Goal: Task Accomplishment & Management: Manage account settings

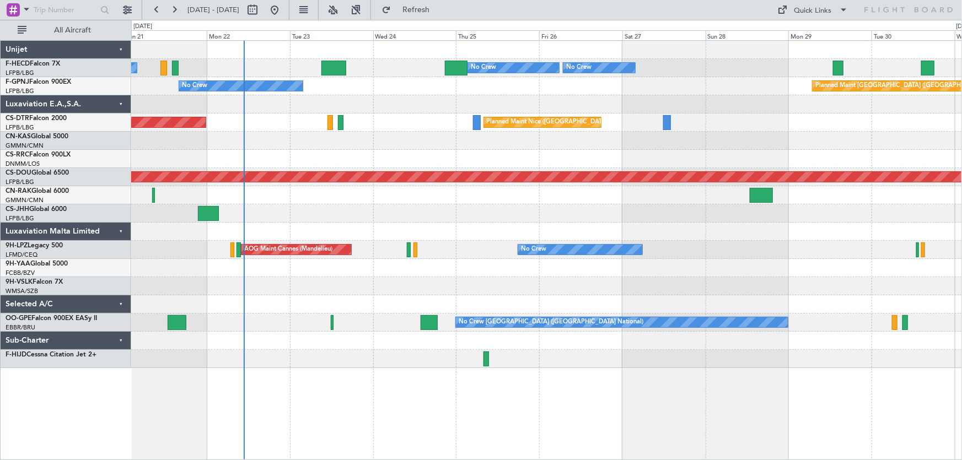
click at [353, 132] on div "No Crew Planned Maint [GEOGRAPHIC_DATA] ([GEOGRAPHIC_DATA]) No Crew No Crew Pla…" at bounding box center [546, 204] width 831 height 327
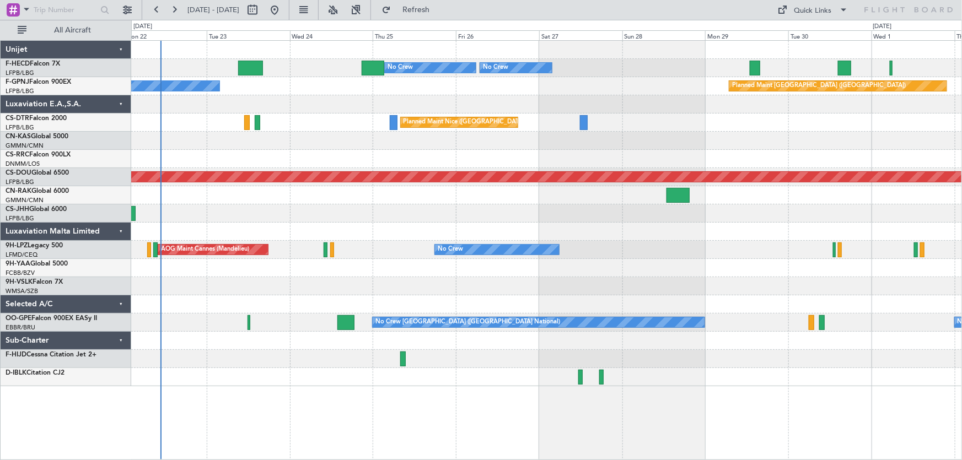
click at [162, 148] on div "Planned Maint [GEOGRAPHIC_DATA] ([GEOGRAPHIC_DATA]) No Crew No Crew No Crew No …" at bounding box center [546, 214] width 831 height 346
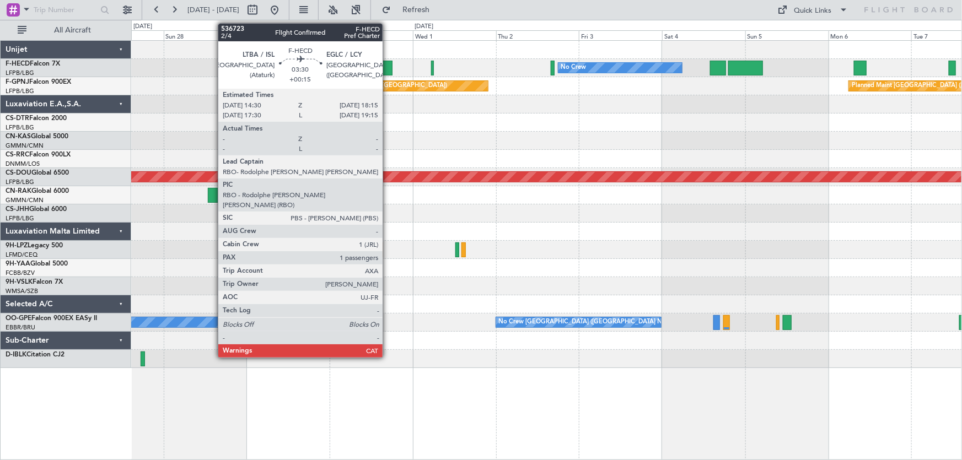
click at [388, 66] on div at bounding box center [385, 68] width 13 height 15
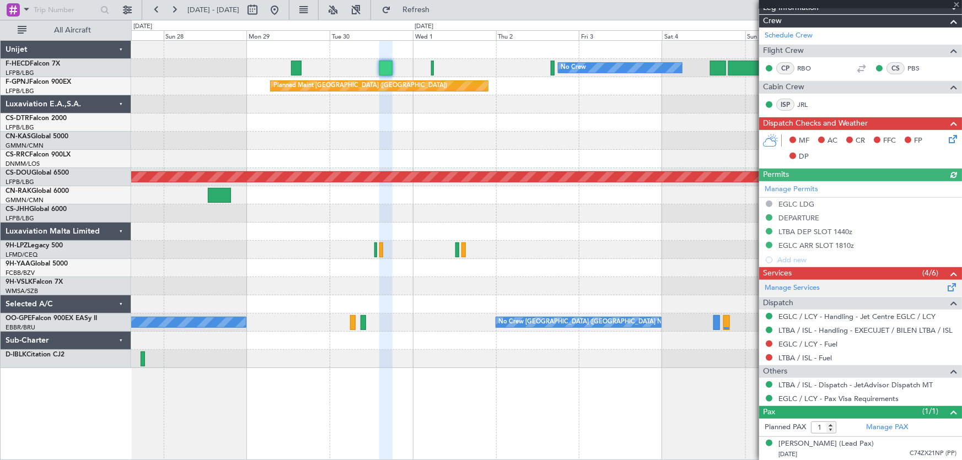
scroll to position [152, 0]
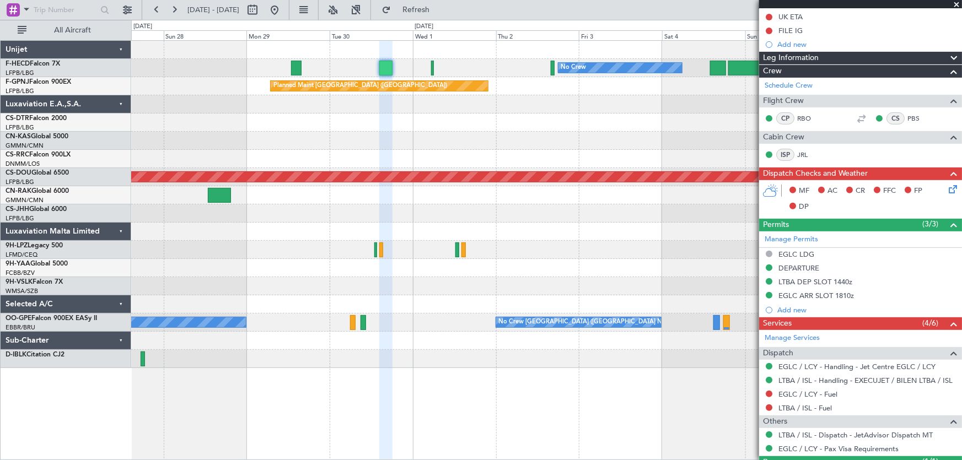
click at [430, 69] on div "No Crew No Crew Planned Maint [GEOGRAPHIC_DATA] ([GEOGRAPHIC_DATA]) No Crew" at bounding box center [546, 68] width 831 height 18
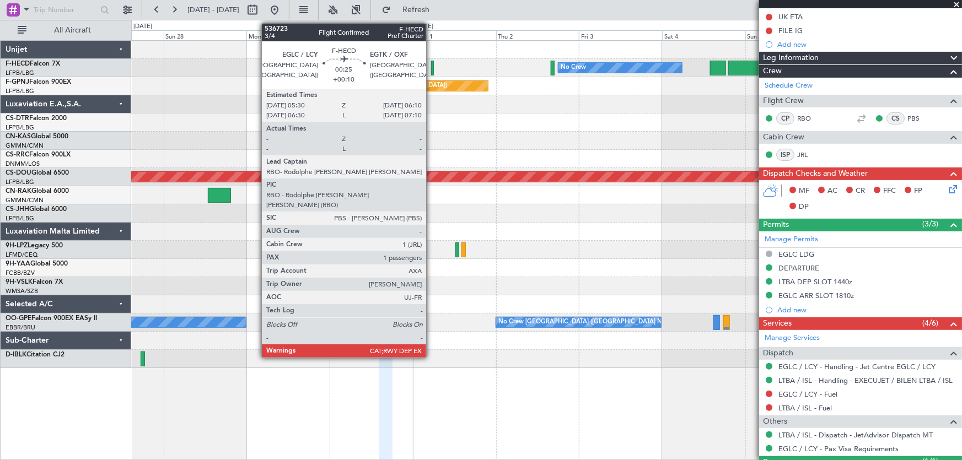
click at [431, 69] on div at bounding box center [432, 68] width 3 height 15
click at [431, 63] on div at bounding box center [432, 68] width 3 height 15
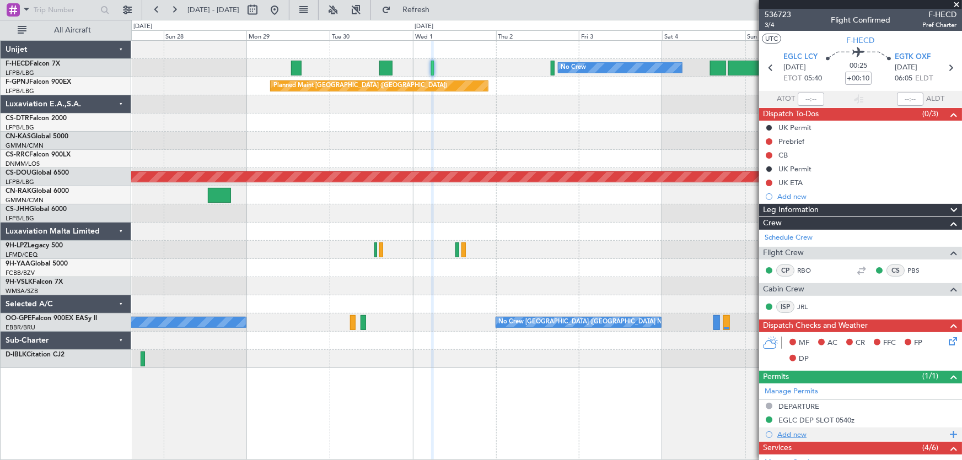
scroll to position [0, 0]
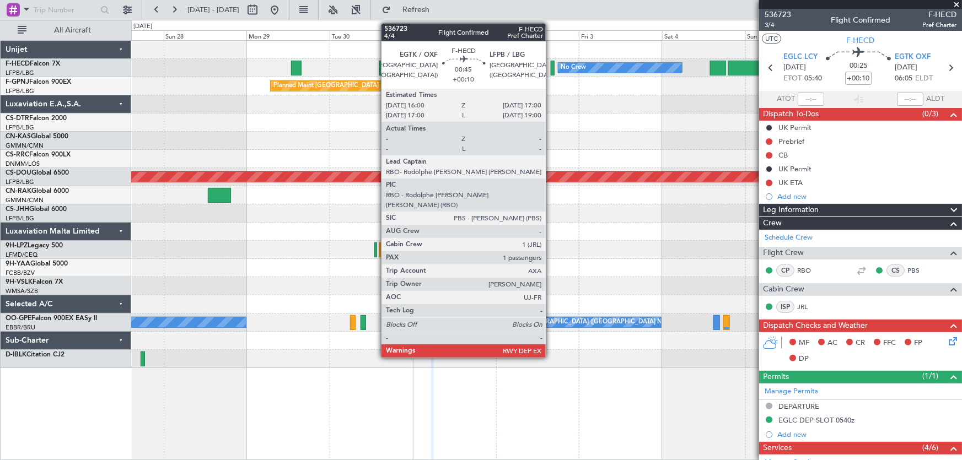
click at [551, 71] on div at bounding box center [553, 68] width 4 height 15
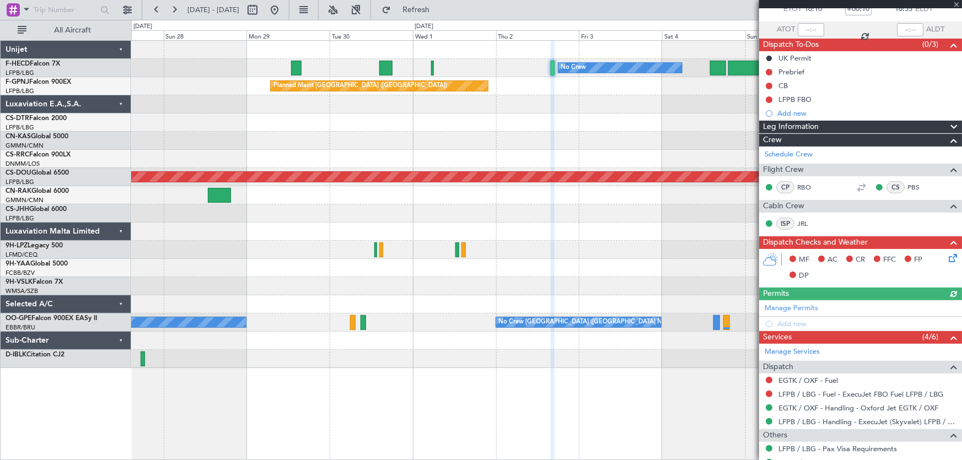
scroll to position [100, 0]
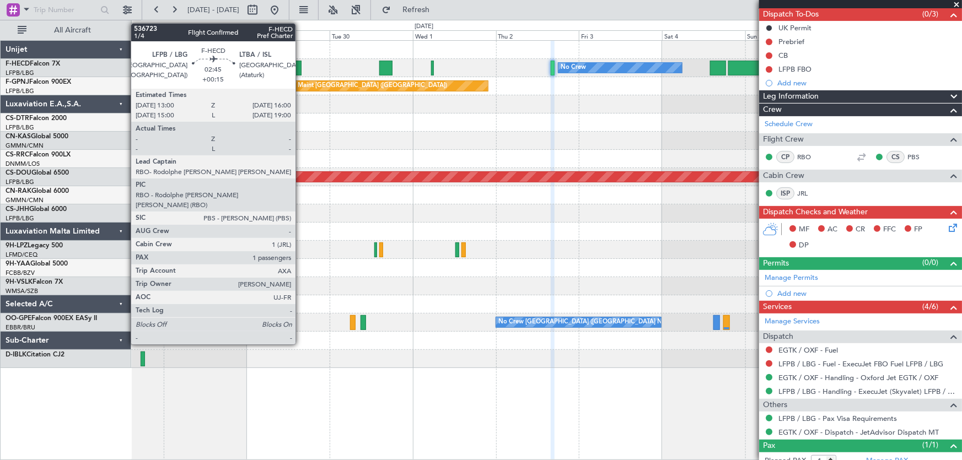
click at [300, 68] on div at bounding box center [296, 68] width 10 height 15
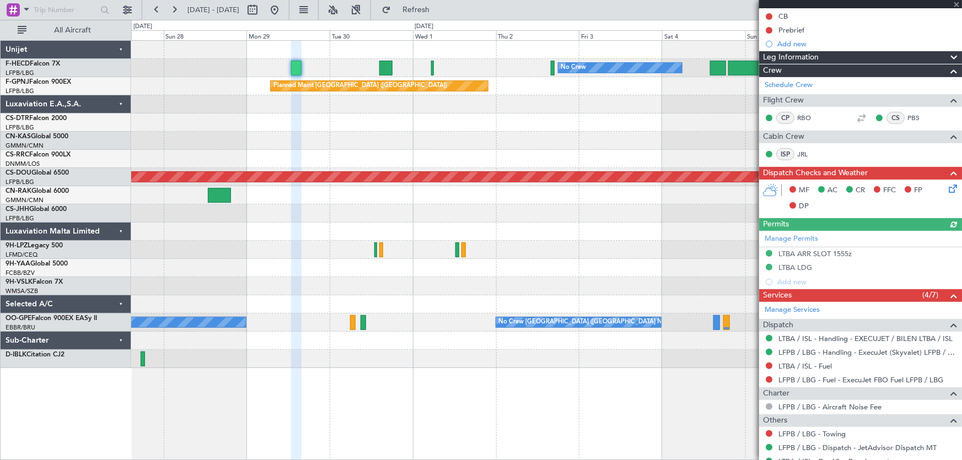
scroll to position [187, 0]
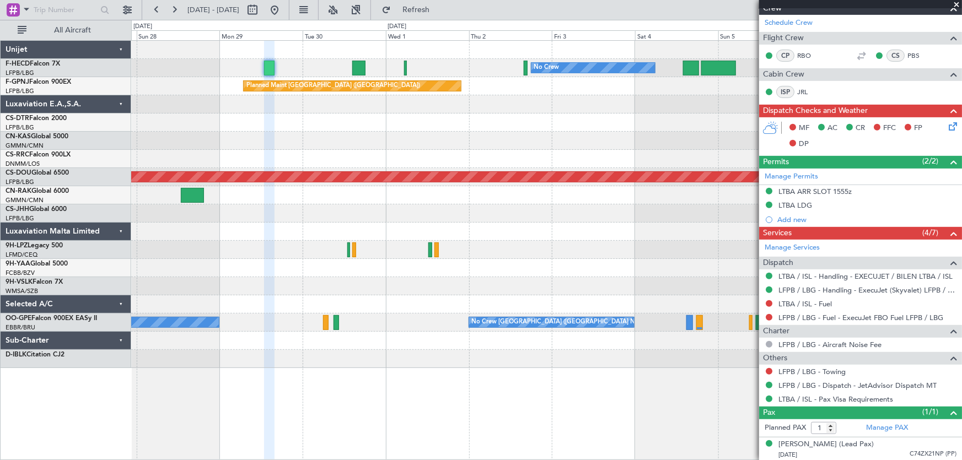
click at [342, 177] on div "No Crew No Crew Planned Maint [GEOGRAPHIC_DATA] ([GEOGRAPHIC_DATA]) No Crew Pla…" at bounding box center [546, 204] width 831 height 327
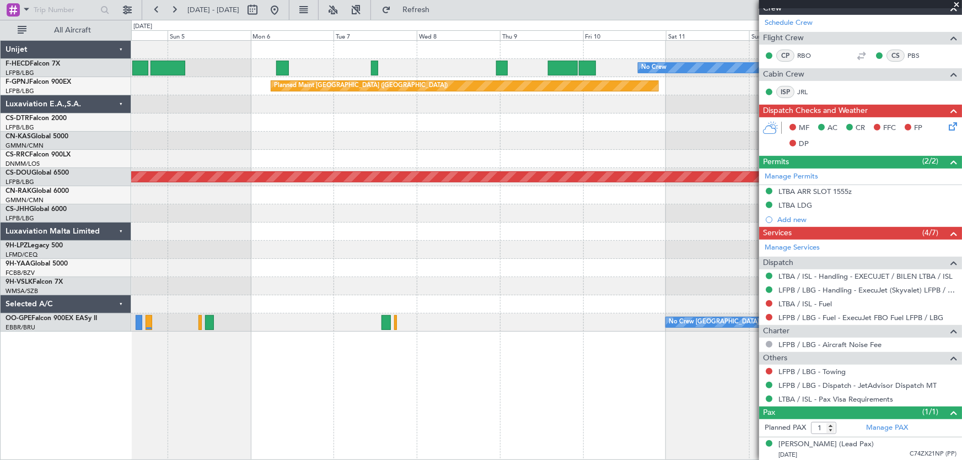
click at [292, 143] on div "No Crew Planned Maint [GEOGRAPHIC_DATA] ([GEOGRAPHIC_DATA]) No Crew Planned Mai…" at bounding box center [546, 186] width 831 height 291
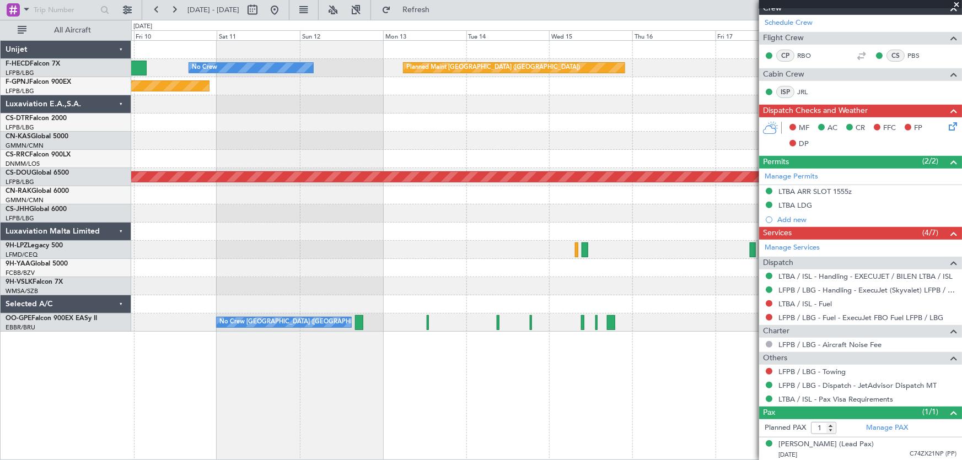
click at [244, 117] on div "Planned Maint [GEOGRAPHIC_DATA] ([GEOGRAPHIC_DATA]) No Crew Planned Maint [GEOG…" at bounding box center [546, 186] width 831 height 291
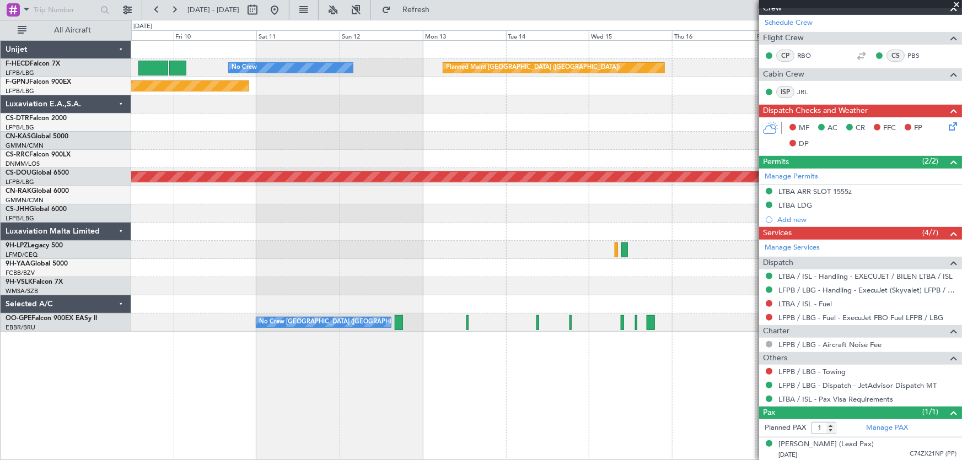
click at [532, 125] on div at bounding box center [546, 123] width 831 height 18
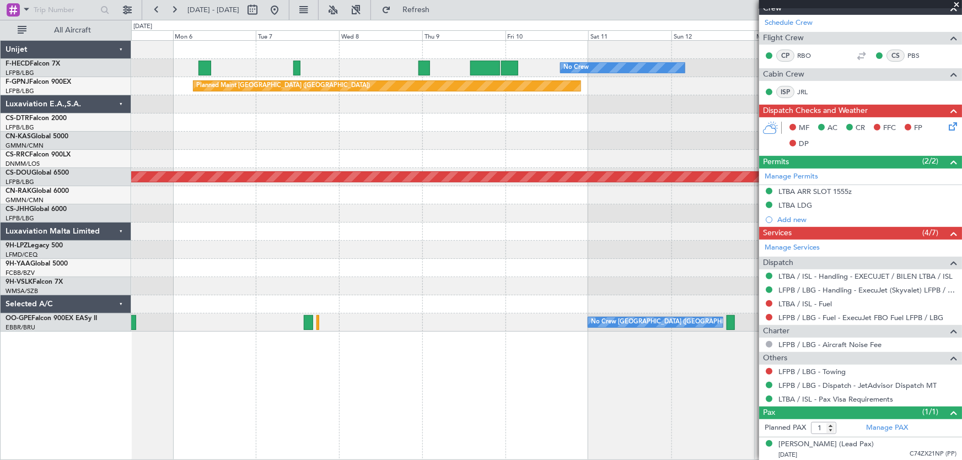
click at [474, 133] on div "Planned Maint [GEOGRAPHIC_DATA] ([GEOGRAPHIC_DATA]) No Crew No Crew Planned Mai…" at bounding box center [546, 186] width 831 height 291
click at [444, 150] on div "Planned Maint [GEOGRAPHIC_DATA] ([GEOGRAPHIC_DATA]) No Crew No Crew Planned Mai…" at bounding box center [546, 186] width 831 height 291
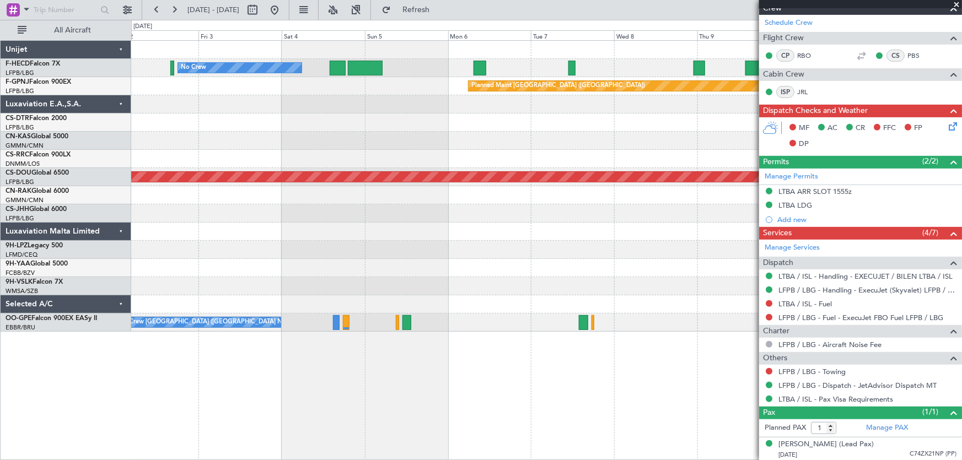
click at [314, 149] on div "No Crew No Crew Planned Maint [GEOGRAPHIC_DATA] ([GEOGRAPHIC_DATA]) Planned Mai…" at bounding box center [546, 186] width 831 height 291
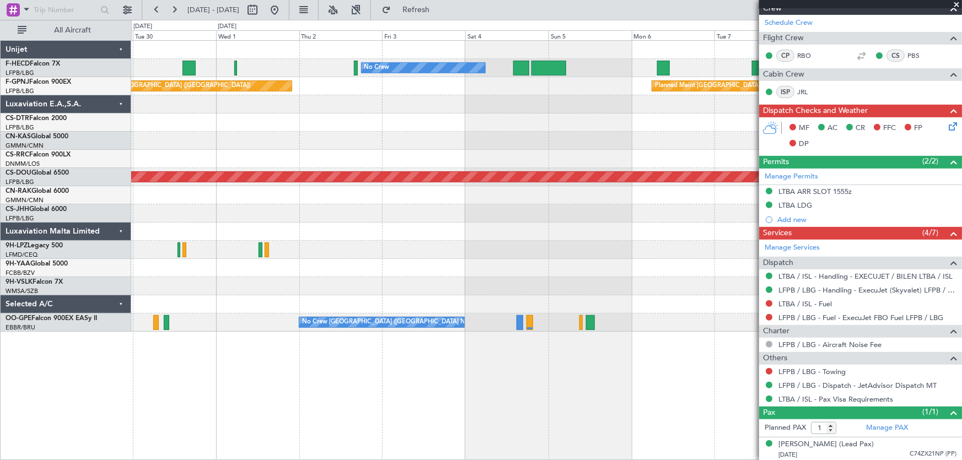
click at [415, 151] on div "No Crew No Crew Planned Maint [GEOGRAPHIC_DATA] ([GEOGRAPHIC_DATA]) Planned Mai…" at bounding box center [546, 186] width 831 height 291
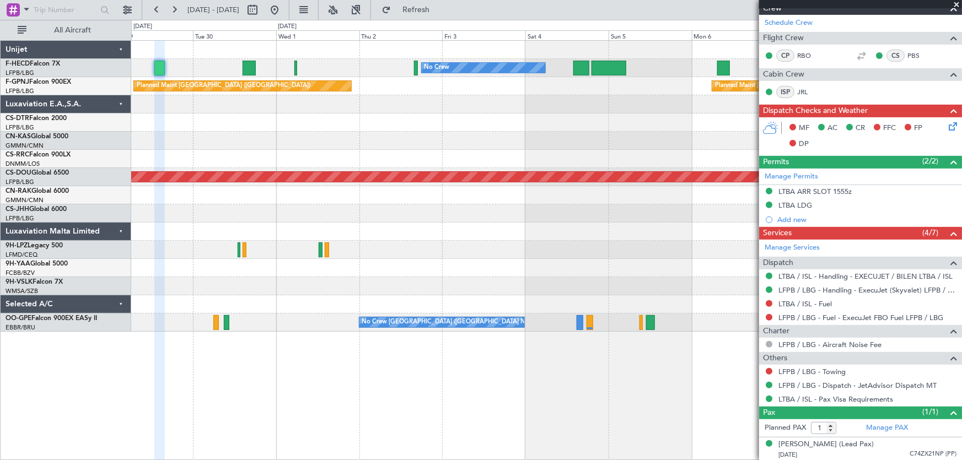
click at [396, 157] on div "No Crew No Crew No Crew Planned Maint [GEOGRAPHIC_DATA] ([GEOGRAPHIC_DATA]) Pla…" at bounding box center [546, 186] width 831 height 291
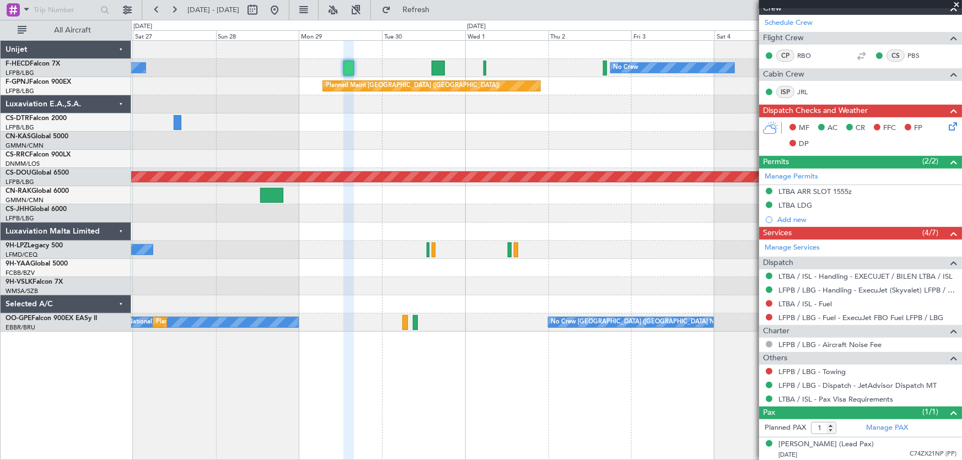
click at [400, 167] on div "No Crew No Crew Planned Maint [GEOGRAPHIC_DATA] ([GEOGRAPHIC_DATA]) No Crew Pla…" at bounding box center [546, 186] width 831 height 291
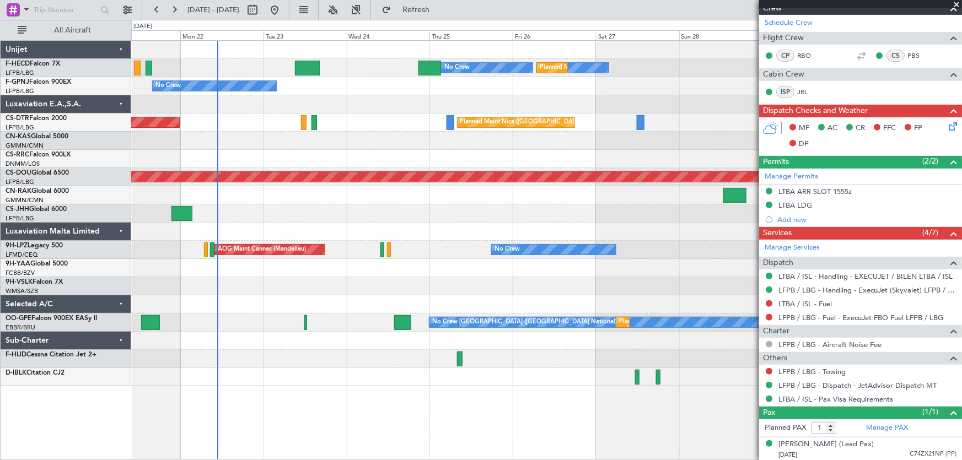
click at [453, 153] on div "No Crew Planned Maint [GEOGRAPHIC_DATA] ([GEOGRAPHIC_DATA]) No Crew No Crew Pla…" at bounding box center [546, 214] width 831 height 346
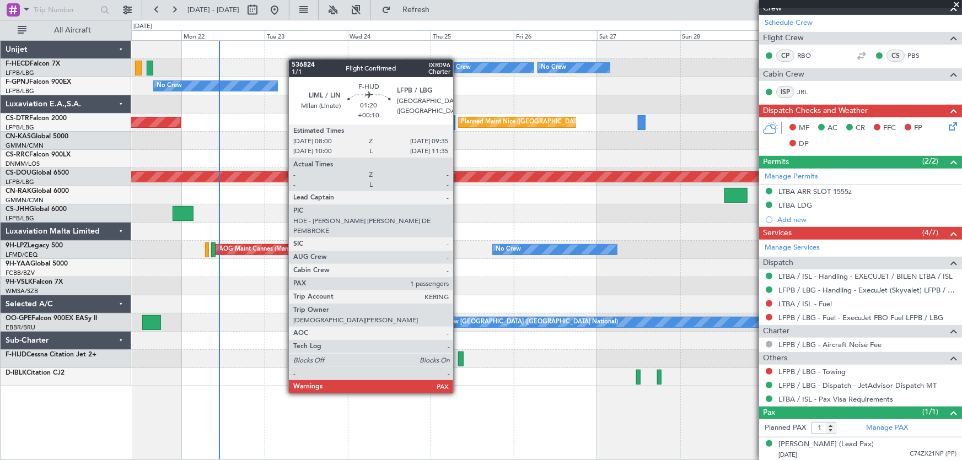
click at [458, 363] on div at bounding box center [461, 359] width 6 height 15
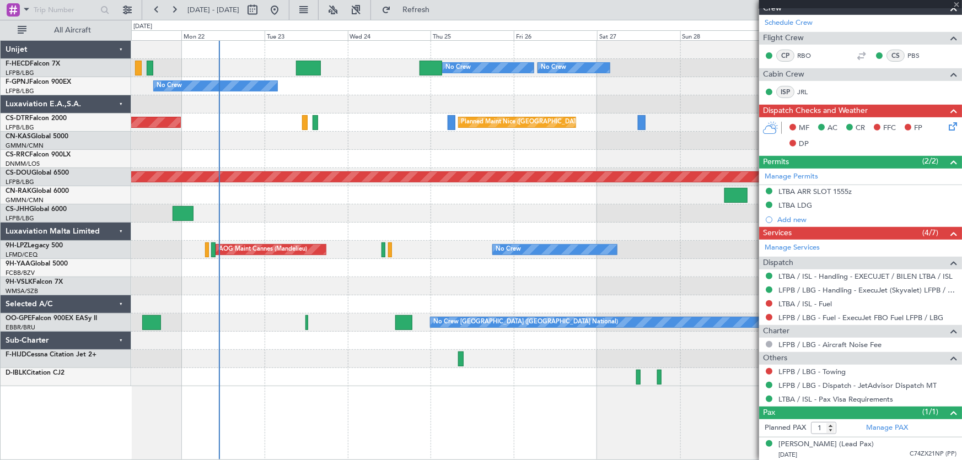
type input "+00:10"
type input "2"
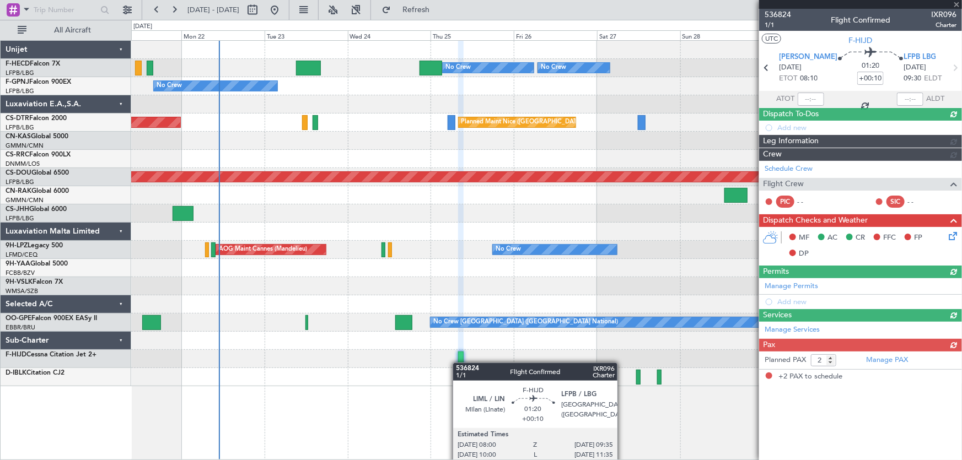
scroll to position [0, 0]
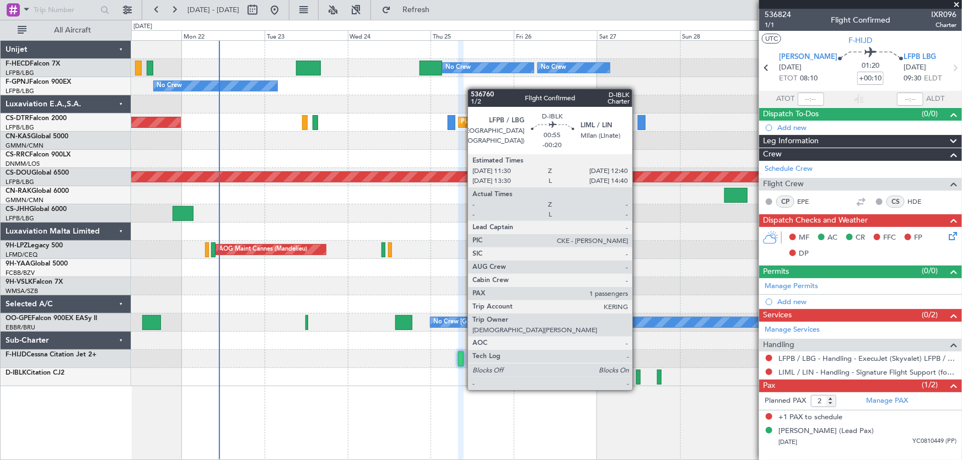
click at [637, 379] on div at bounding box center [638, 377] width 4 height 15
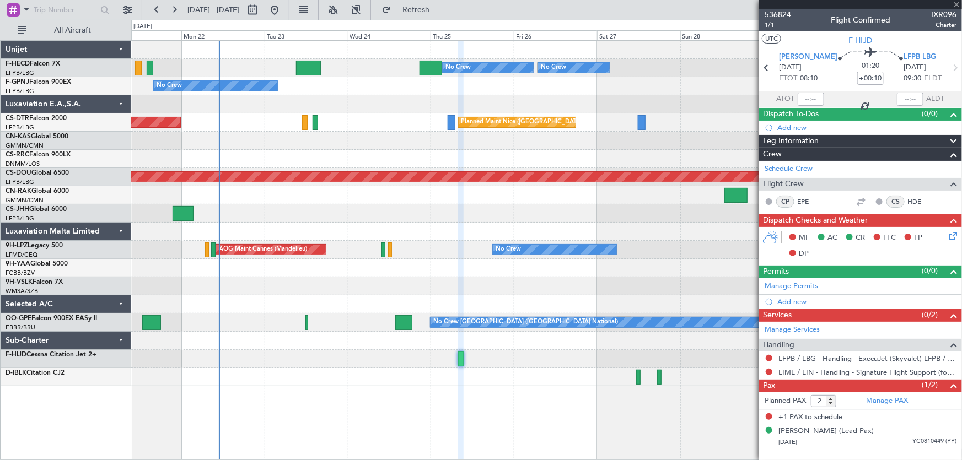
type input "-00:20"
type input "1"
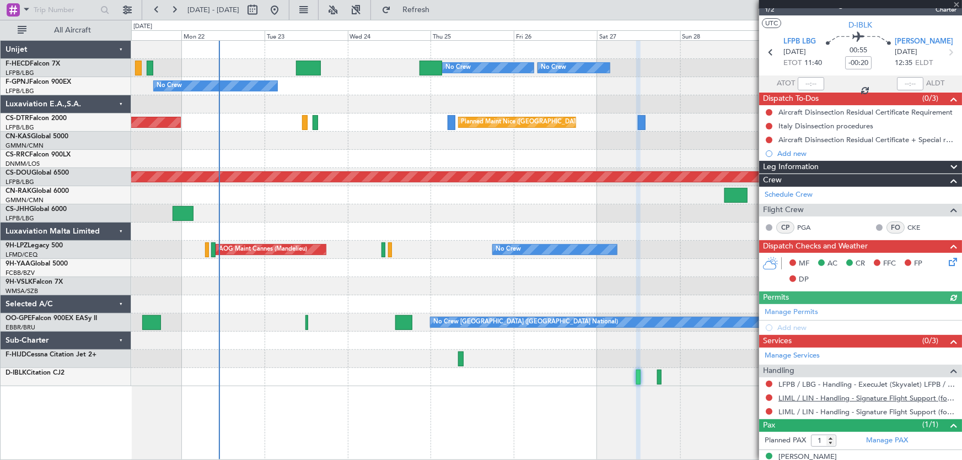
scroll to position [28, 0]
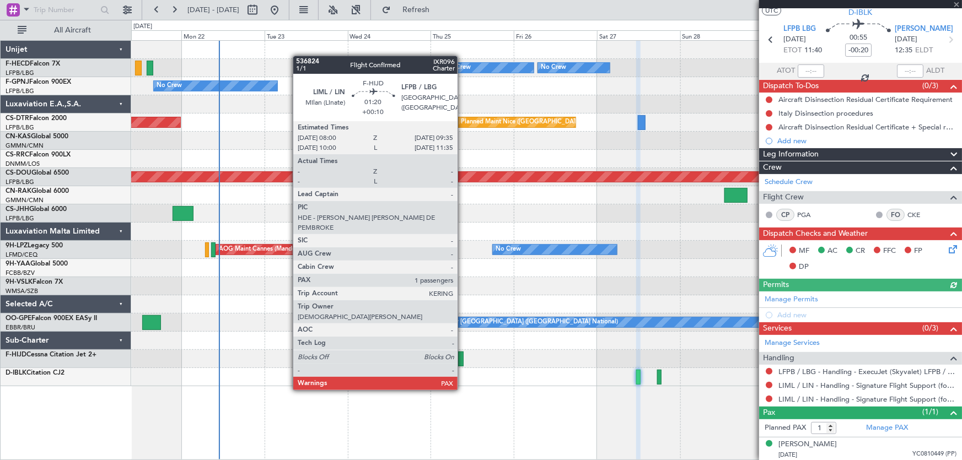
click at [461, 359] on div at bounding box center [461, 359] width 6 height 15
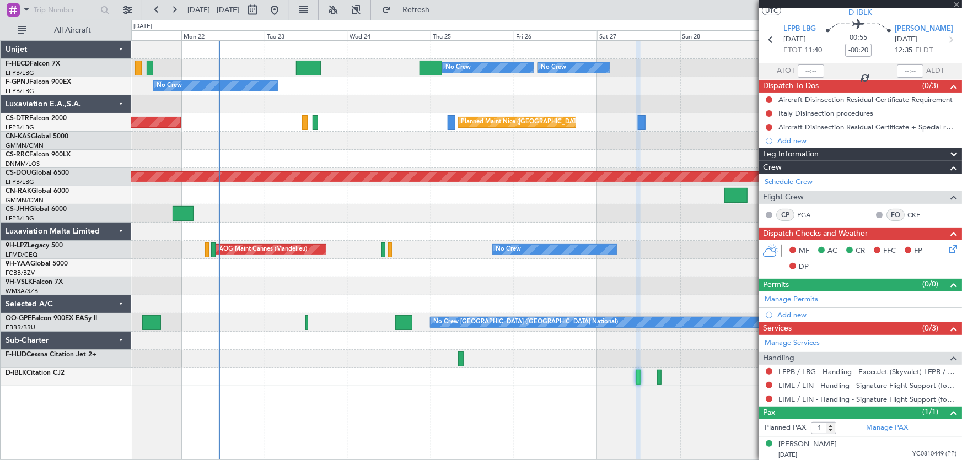
type input "+00:10"
type input "2"
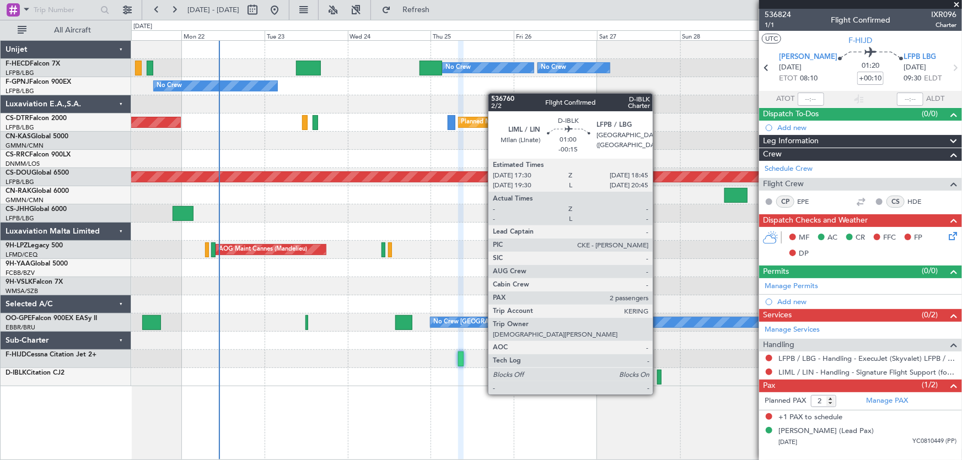
click at [658, 384] on div at bounding box center [659, 377] width 4 height 15
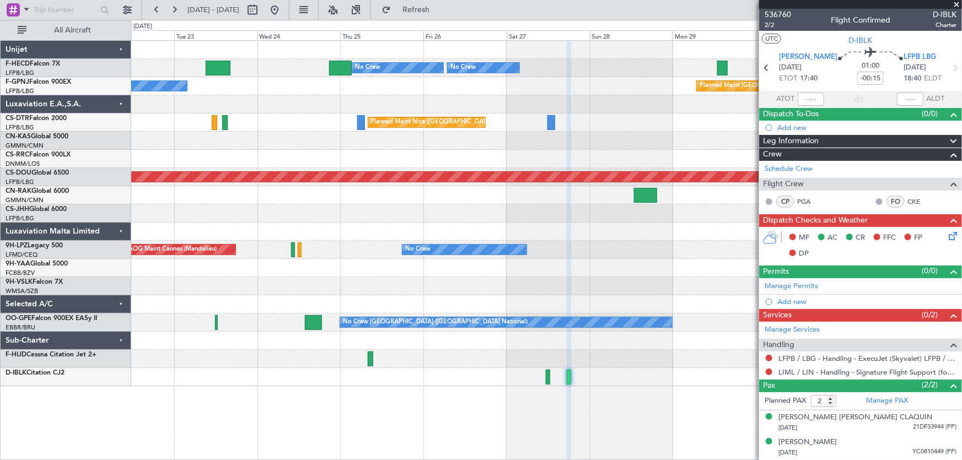
click at [319, 101] on div at bounding box center [546, 104] width 831 height 18
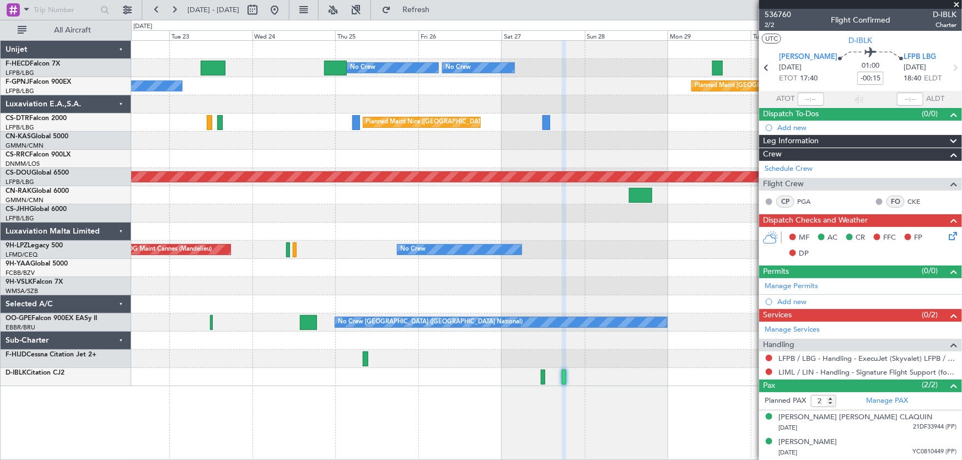
click at [399, 95] on div "Planned Maint [GEOGRAPHIC_DATA] ([GEOGRAPHIC_DATA]) No Crew No Crew No Crew No …" at bounding box center [546, 214] width 831 height 346
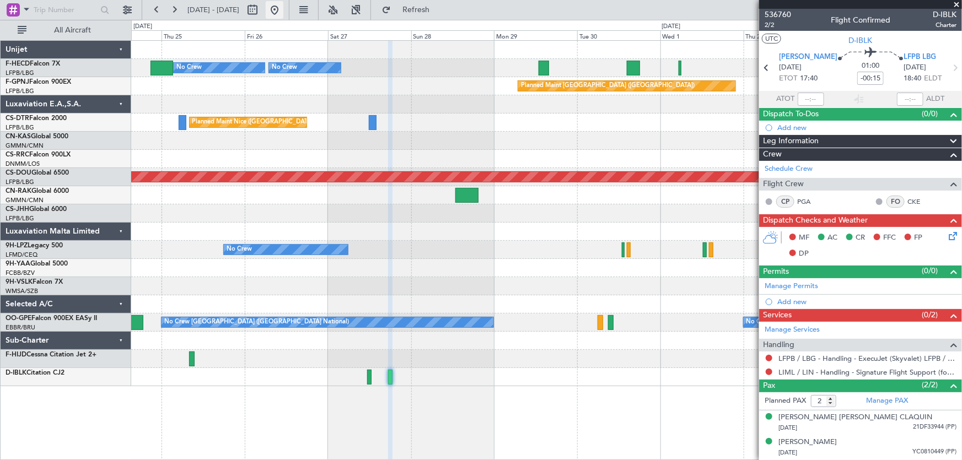
click at [283, 8] on button at bounding box center [275, 10] width 18 height 18
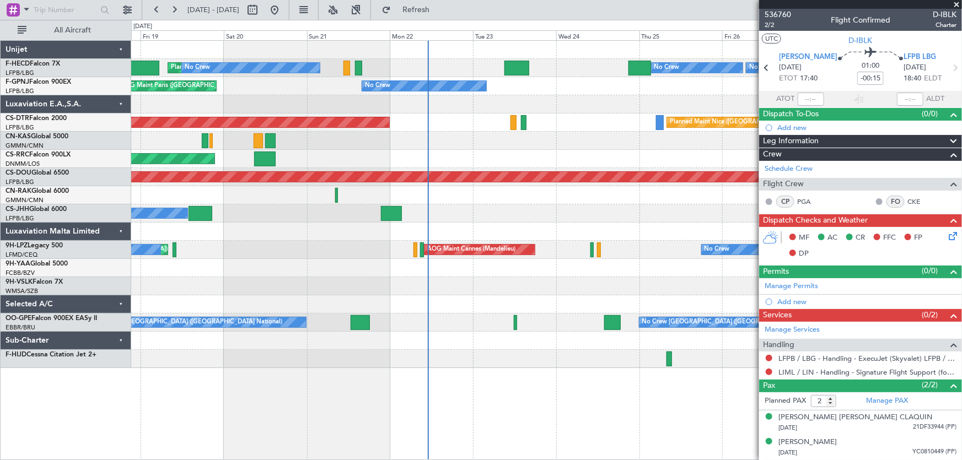
click at [474, 121] on div "Planned Maint [GEOGRAPHIC_DATA] ([GEOGRAPHIC_DATA]) No Crew No Crew Planned Mai…" at bounding box center [546, 204] width 831 height 327
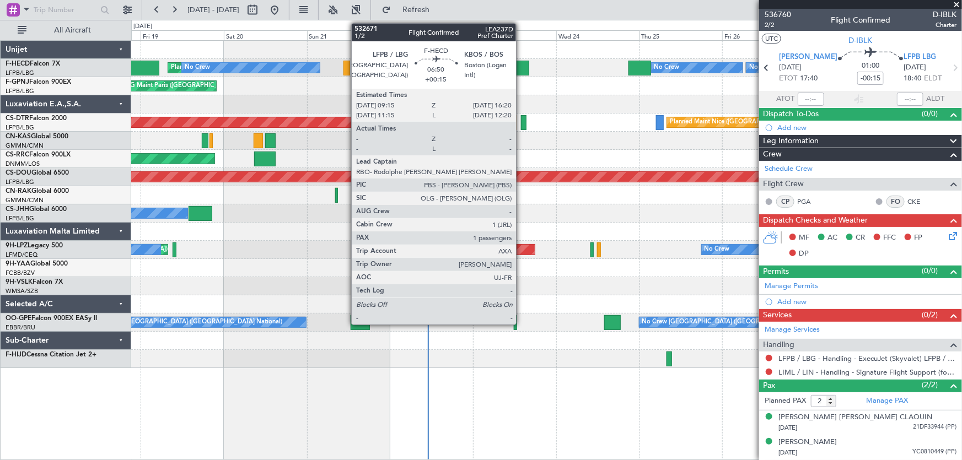
click at [521, 66] on div at bounding box center [516, 68] width 25 height 15
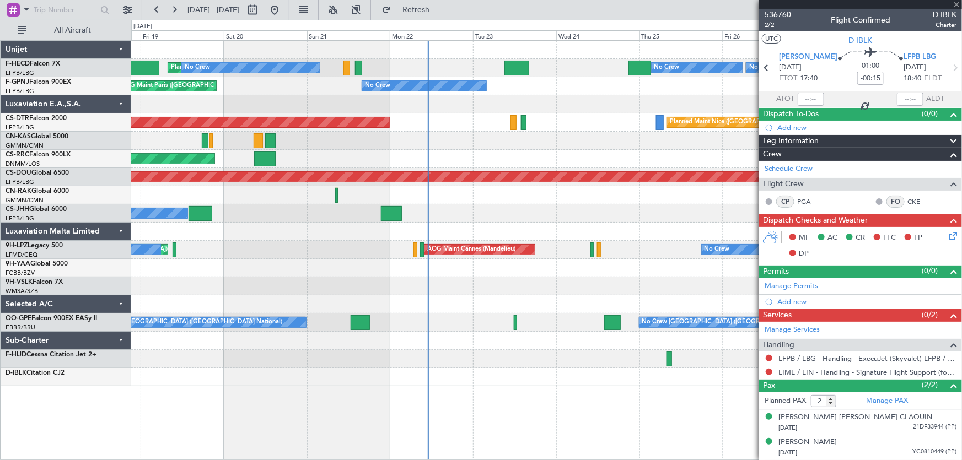
type input "+00:15"
type input "1"
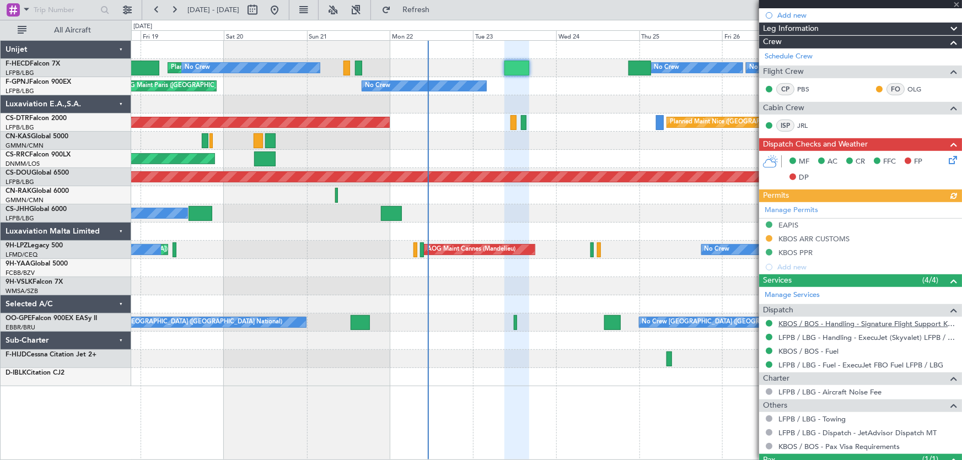
scroll to position [250, 0]
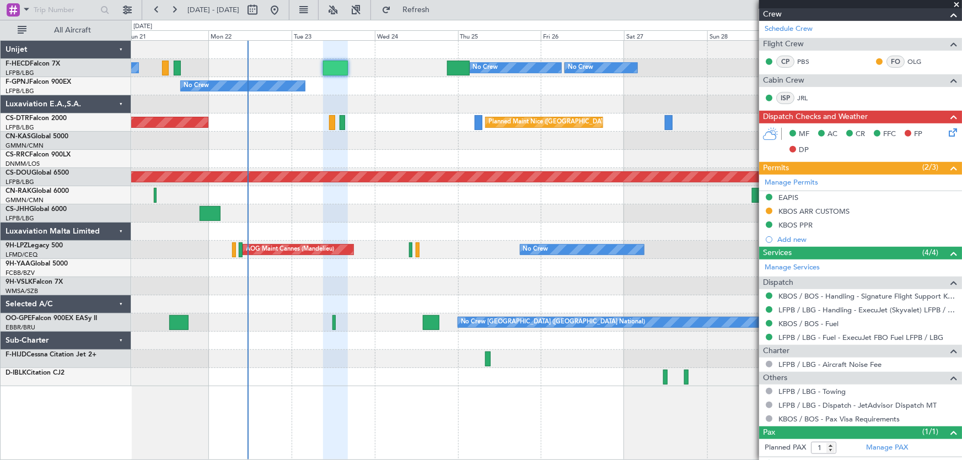
click at [284, 245] on div "No Crew Planned Maint [GEOGRAPHIC_DATA] ([GEOGRAPHIC_DATA]) No Crew No Crew Pla…" at bounding box center [546, 214] width 831 height 346
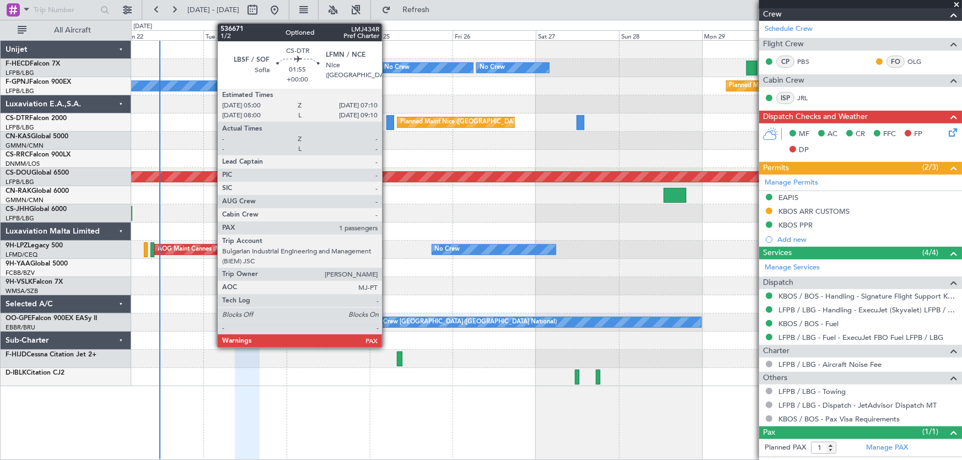
click at [387, 126] on div at bounding box center [390, 122] width 8 height 15
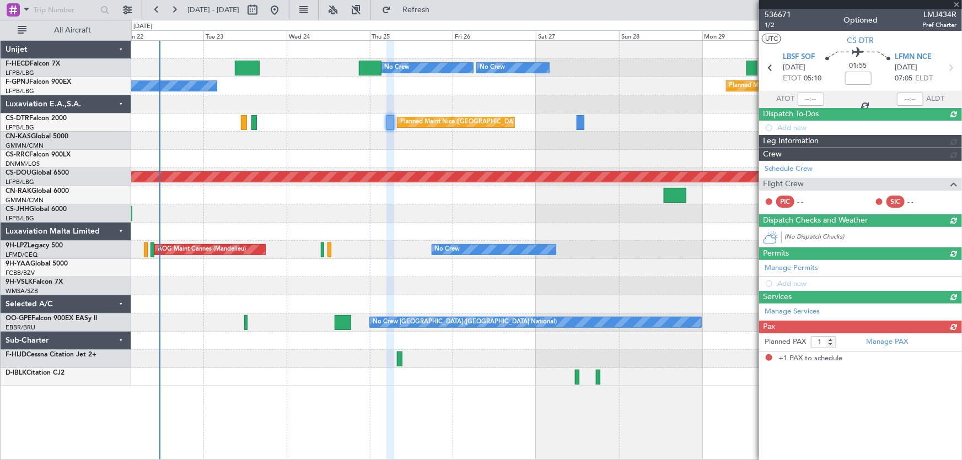
scroll to position [0, 0]
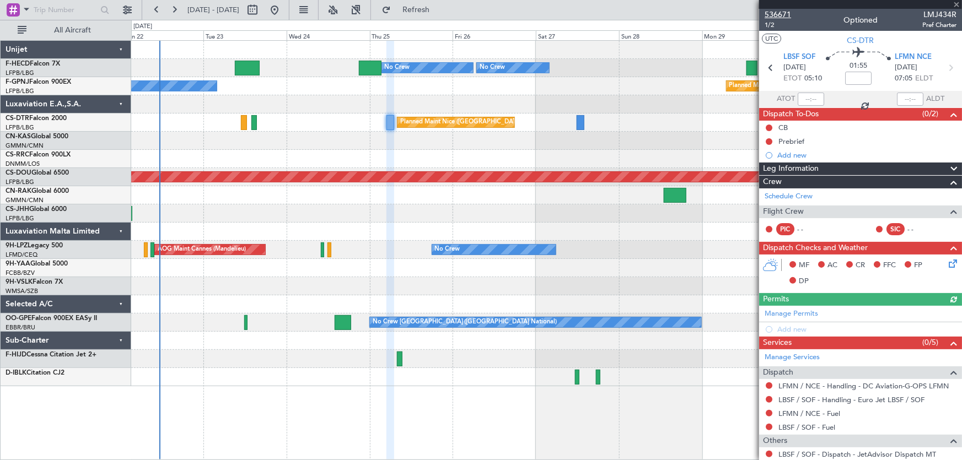
click at [784, 15] on span "536671" at bounding box center [778, 15] width 26 height 12
click at [283, 15] on button at bounding box center [275, 10] width 18 height 18
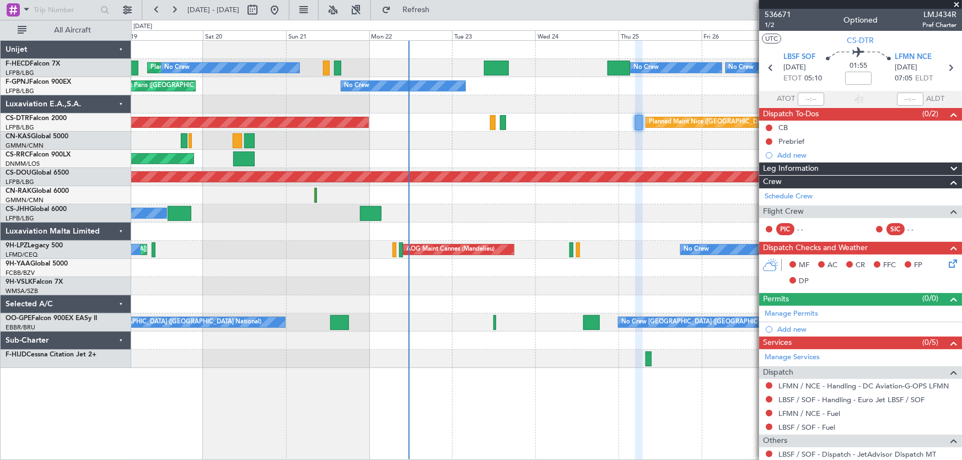
click at [464, 150] on div "Planned Maint [GEOGRAPHIC_DATA] ([GEOGRAPHIC_DATA]) No Crew No Crew Planned Mai…" at bounding box center [546, 204] width 831 height 327
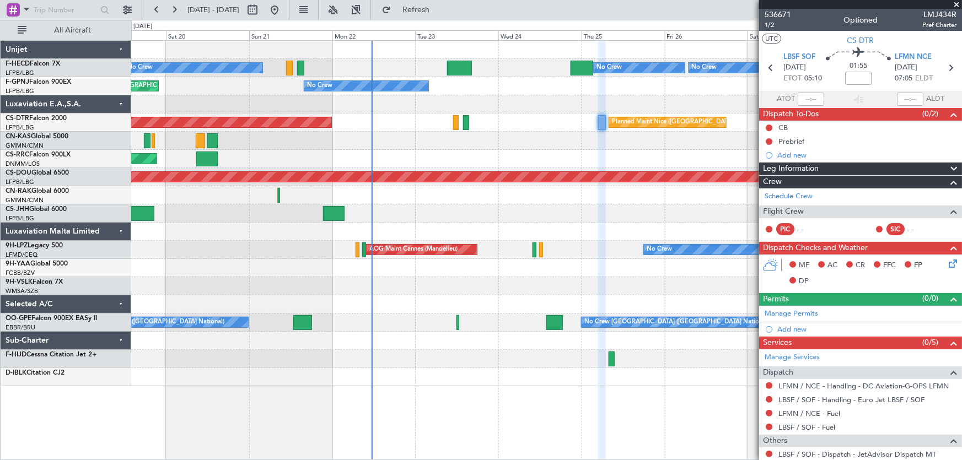
click at [496, 154] on div "Planned Maint [GEOGRAPHIC_DATA] ([GEOGRAPHIC_DATA]) No Crew No Crew Planned Mai…" at bounding box center [546, 214] width 831 height 346
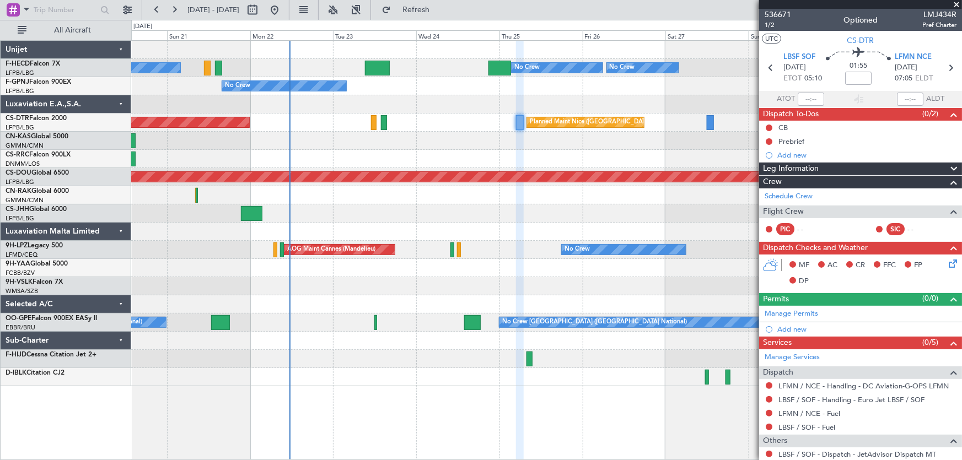
click at [478, 146] on div at bounding box center [546, 141] width 831 height 18
